Goal: Navigation & Orientation: Find specific page/section

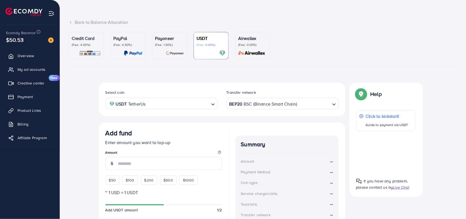
scroll to position [16, 0]
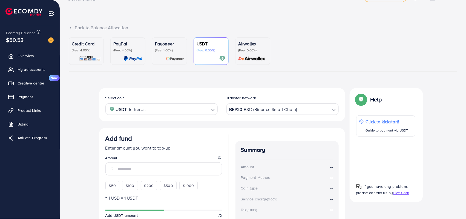
click at [313, 108] on input "Search for option" at bounding box center [313, 109] width 32 height 8
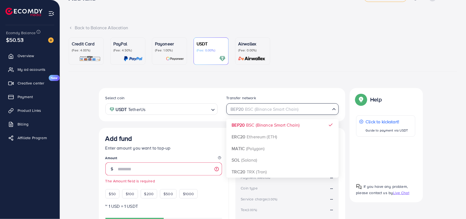
click at [317, 110] on input "Search for option" at bounding box center [279, 109] width 101 height 8
click at [319, 58] on ul "Credit Card (Fee: 4.00%) PayPal (Fee: 4.50%) Payoneer (Fee: 1.00%) USDT (Fee: 0…" at bounding box center [263, 54] width 388 height 34
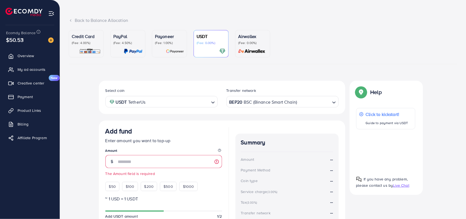
scroll to position [17, 0]
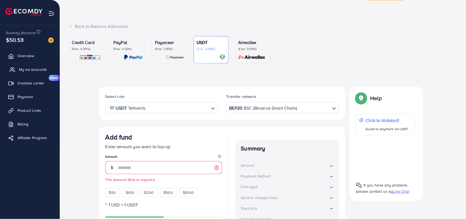
click at [36, 71] on span "My ad accounts" at bounding box center [33, 69] width 28 height 5
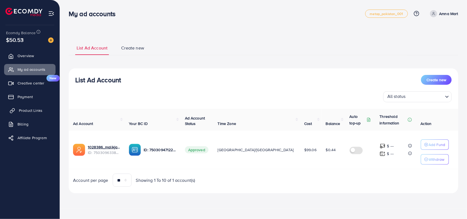
click at [36, 109] on span "Product Links" at bounding box center [31, 110] width 24 height 5
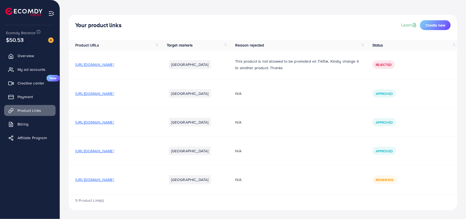
scroll to position [25, 0]
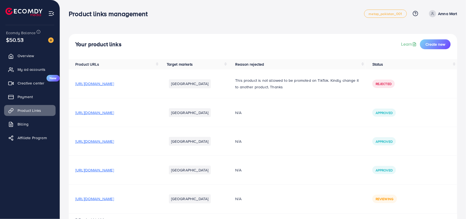
scroll to position [25, 0]
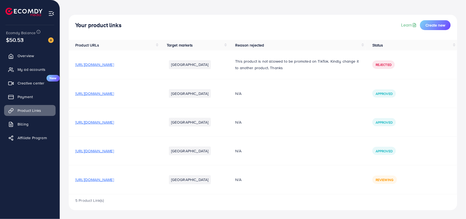
click at [114, 180] on span "[URL][DOMAIN_NAME]" at bounding box center [94, 179] width 39 height 5
